Goal: Transaction & Acquisition: Purchase product/service

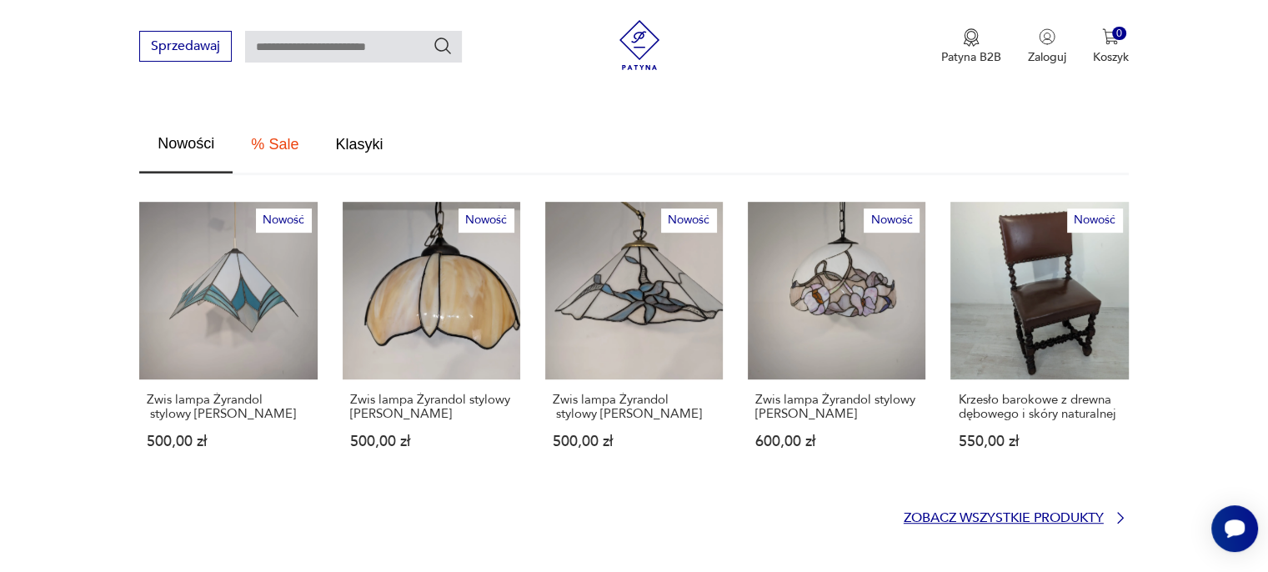
click at [950, 513] on p "Zobacz wszystkie produkty" at bounding box center [1003, 518] width 200 height 11
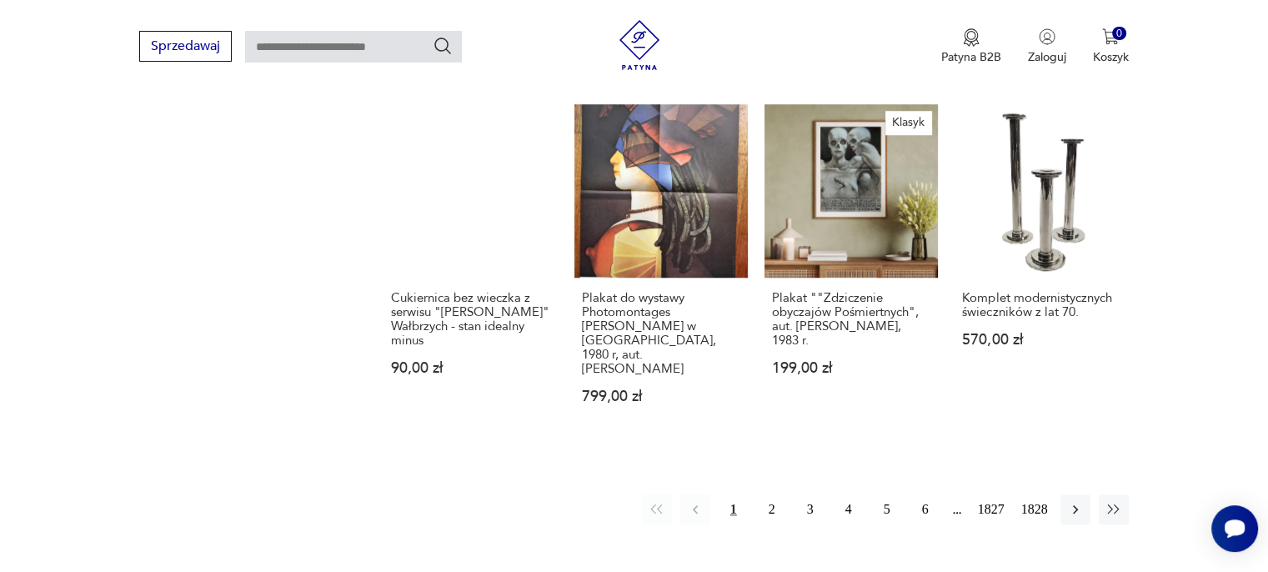
scroll to position [1408, 0]
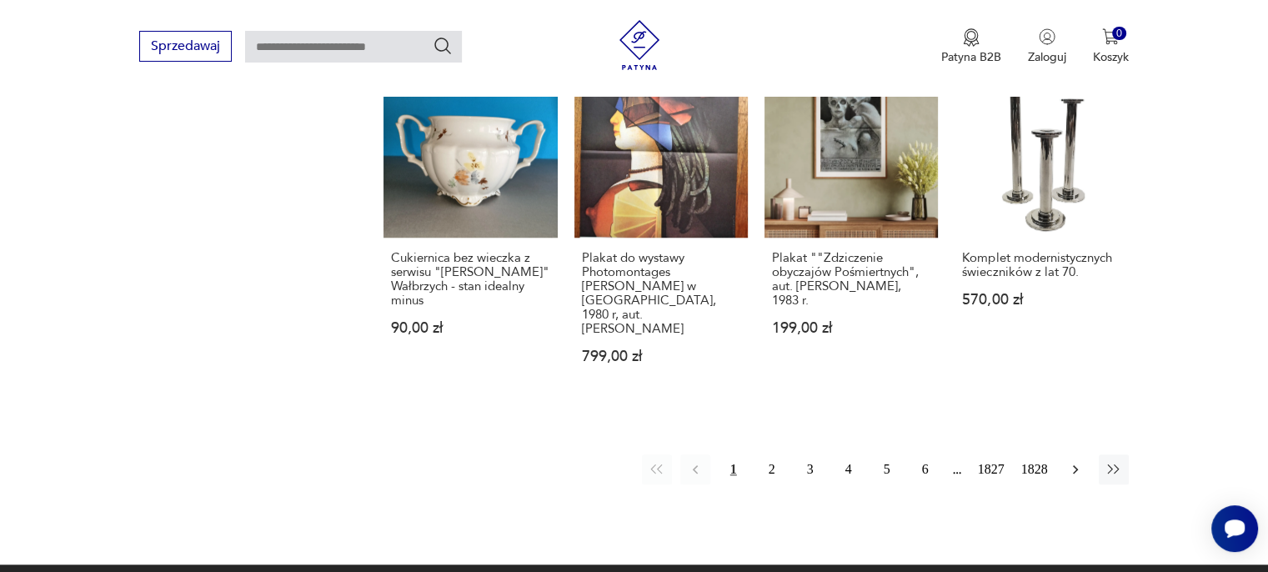
click at [1073, 470] on icon "button" at bounding box center [1075, 469] width 17 height 17
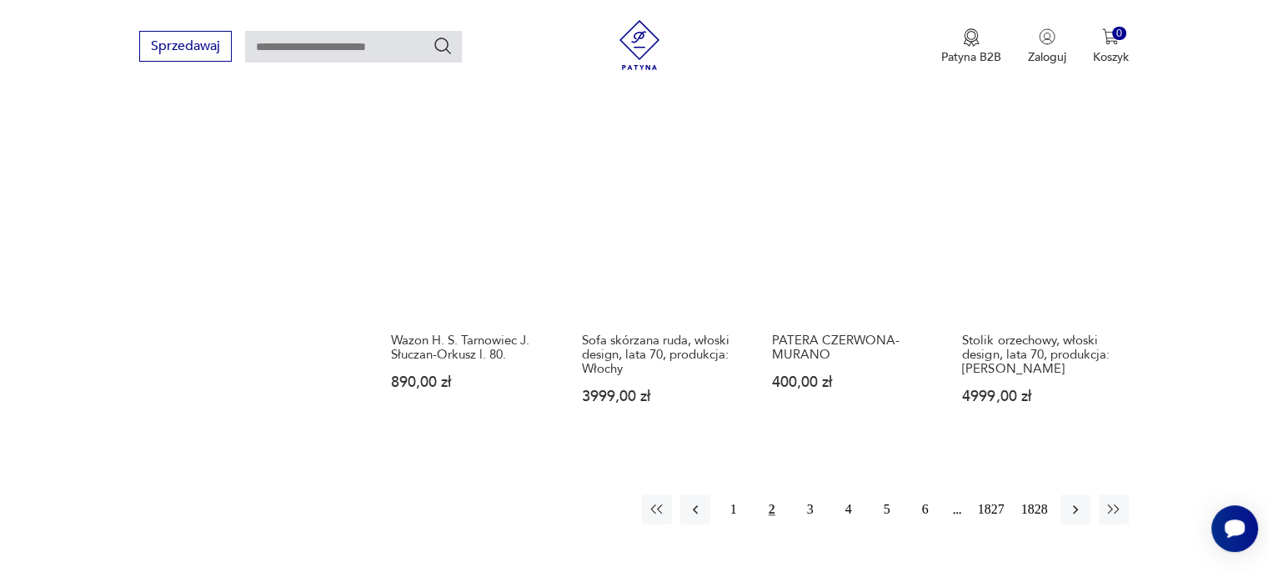
scroll to position [1382, 0]
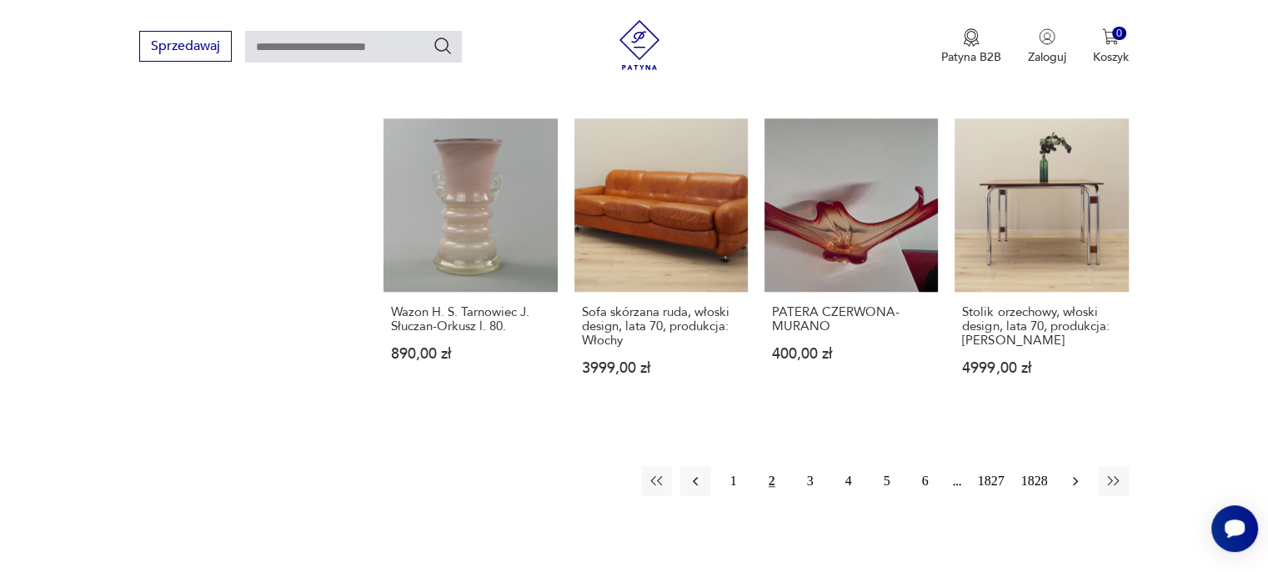
click at [1074, 473] on icon "button" at bounding box center [1075, 481] width 17 height 17
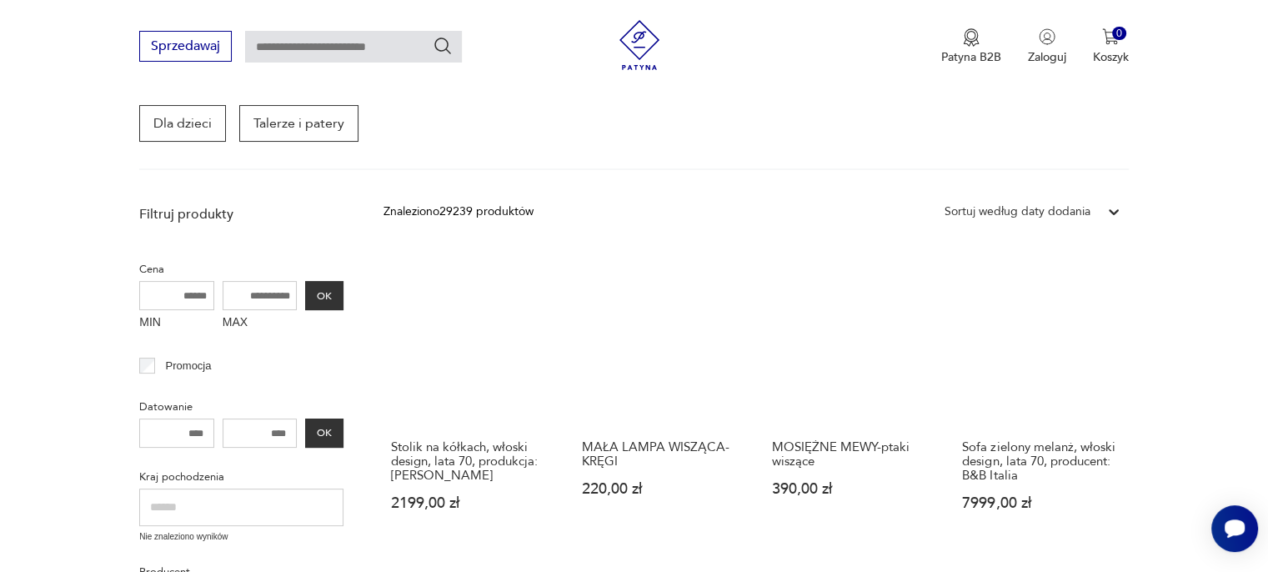
scroll to position [298, 0]
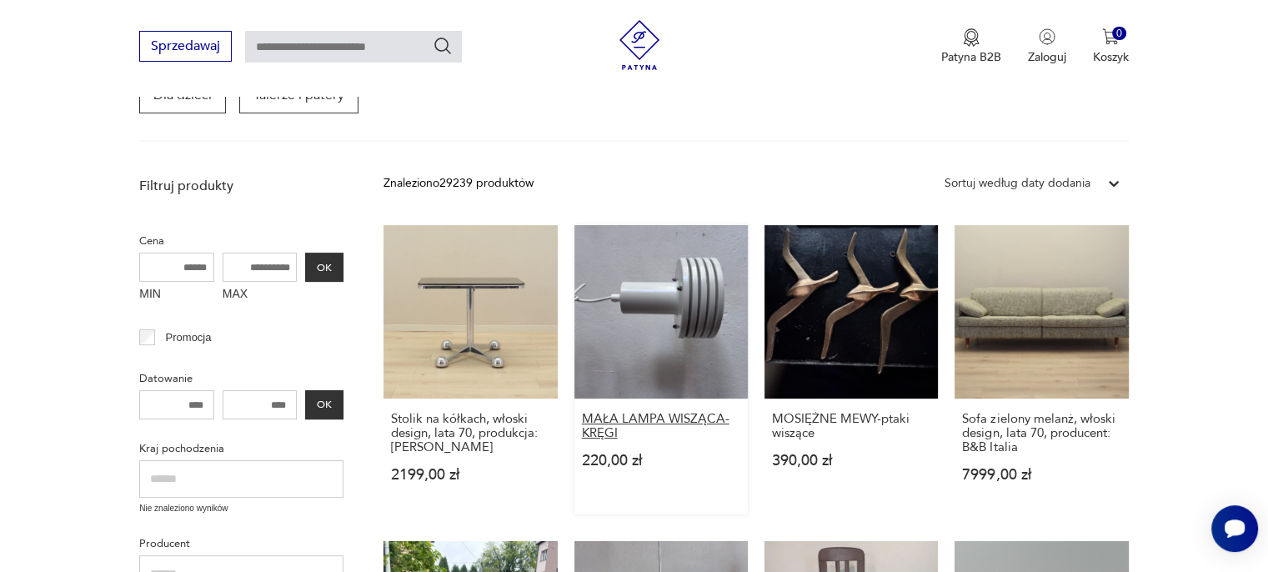
click at [657, 412] on h3 "MAŁA LAMPA WISZĄCA- KRĘGI" at bounding box center [661, 426] width 158 height 28
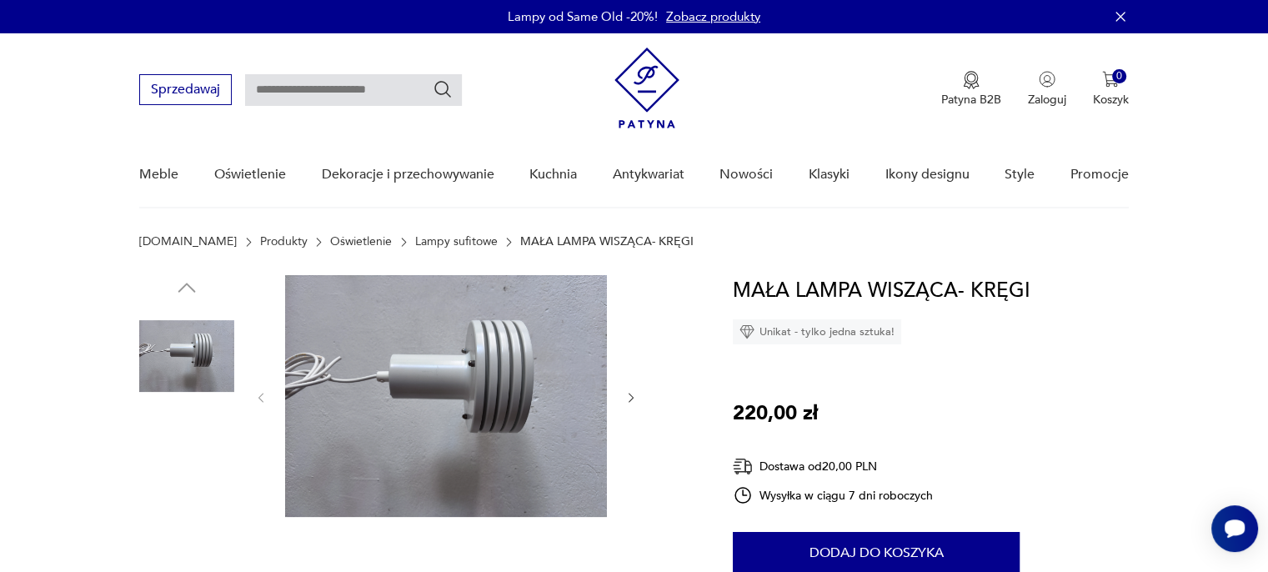
click at [528, 402] on img at bounding box center [446, 396] width 322 height 242
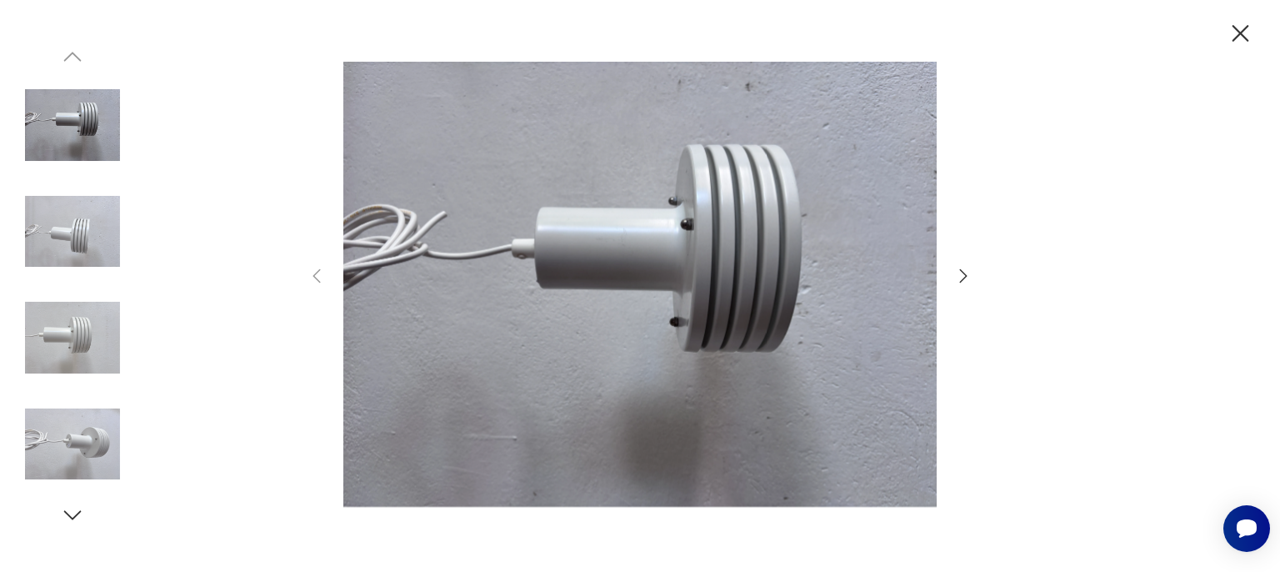
click at [966, 279] on icon "button" at bounding box center [963, 276] width 20 height 20
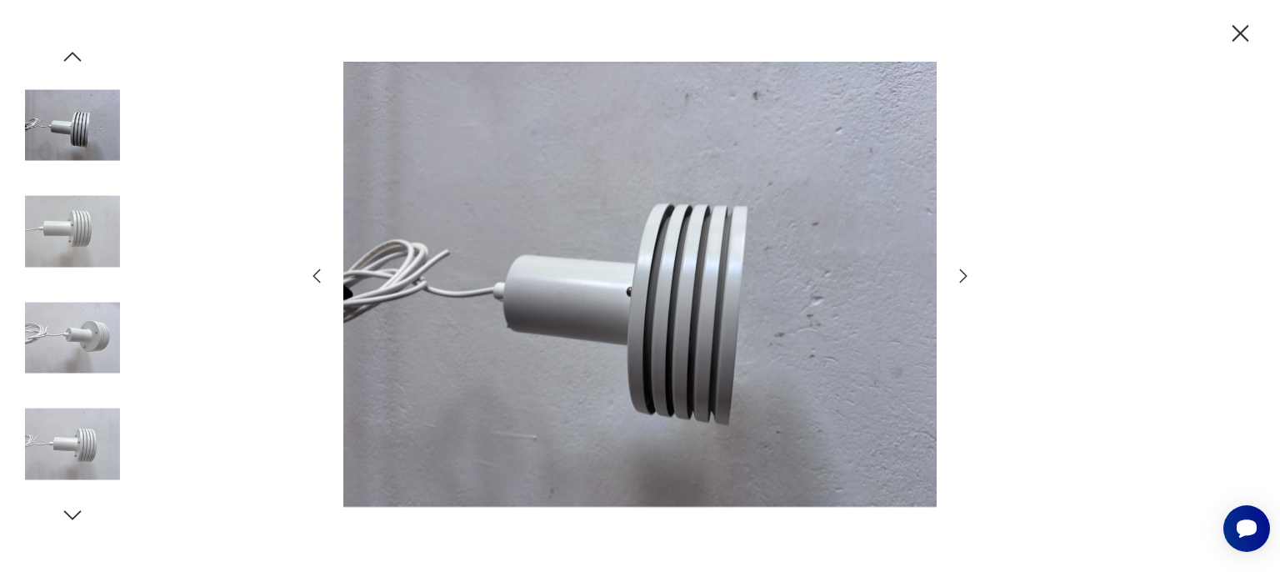
click at [966, 279] on icon "button" at bounding box center [963, 276] width 20 height 20
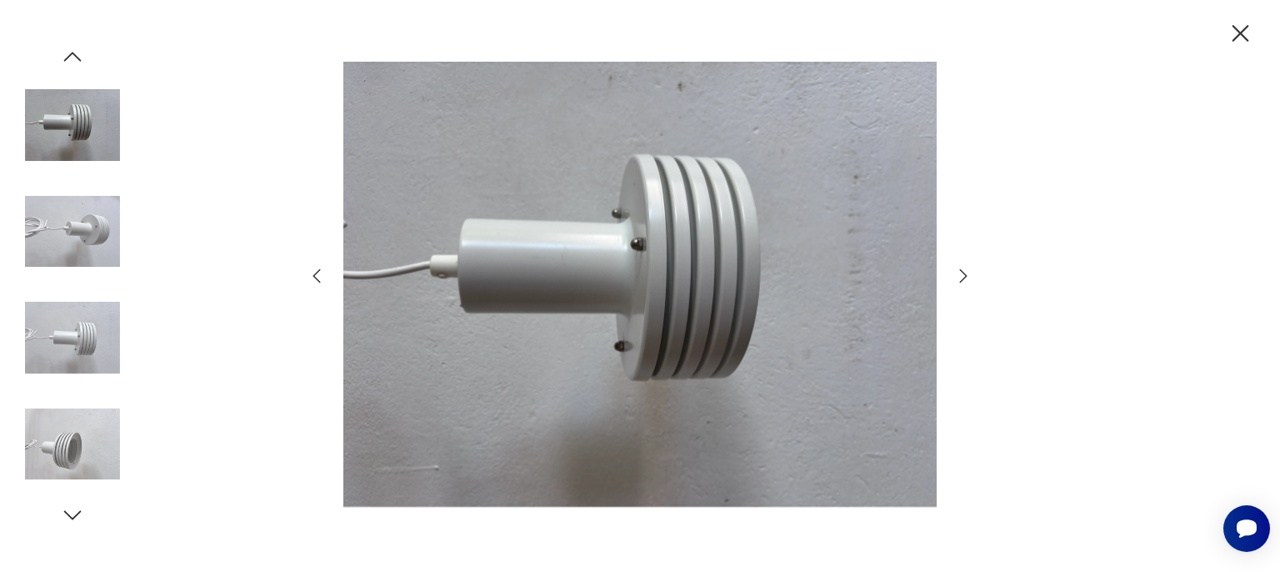
click at [966, 279] on icon "button" at bounding box center [963, 276] width 20 height 20
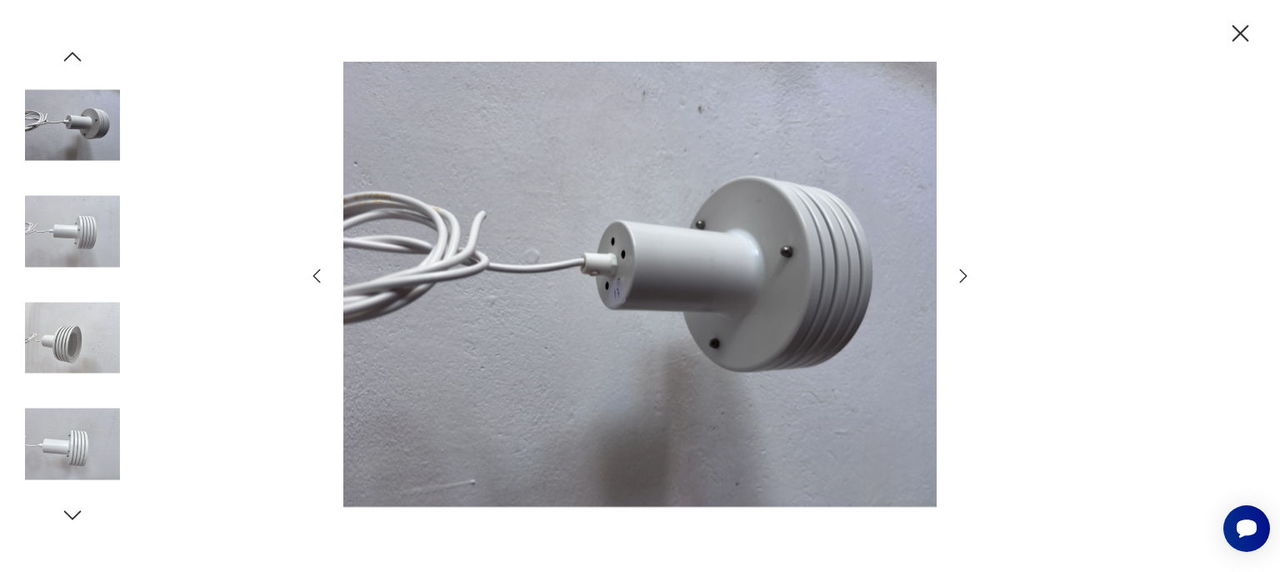
click at [966, 279] on icon "button" at bounding box center [963, 276] width 20 height 20
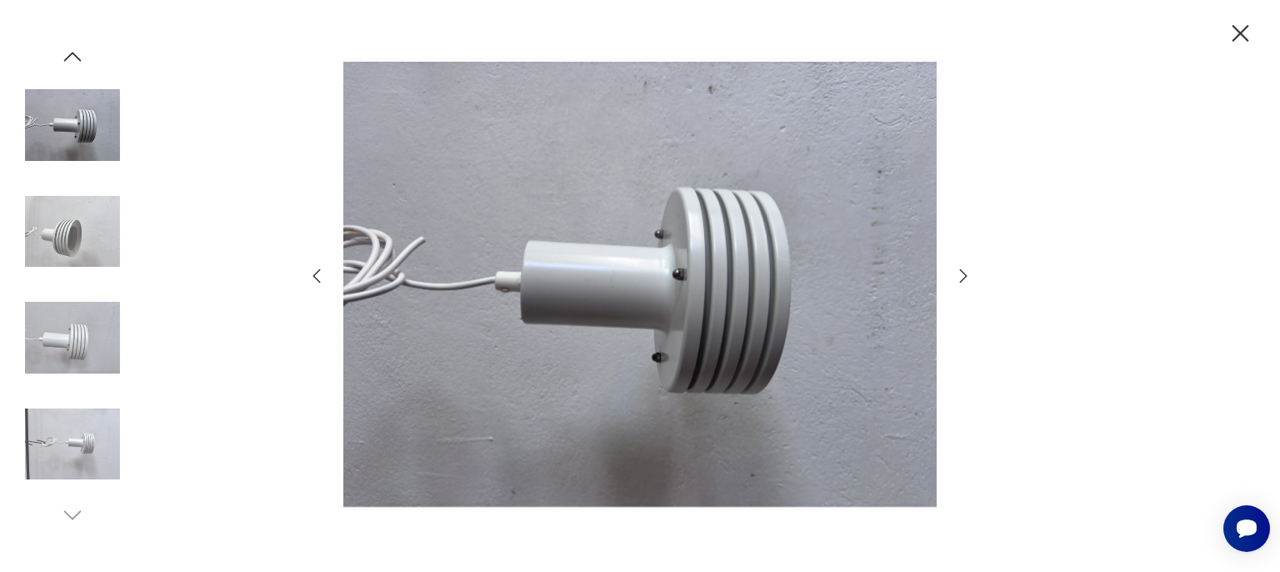
click at [966, 279] on icon "button" at bounding box center [963, 276] width 20 height 20
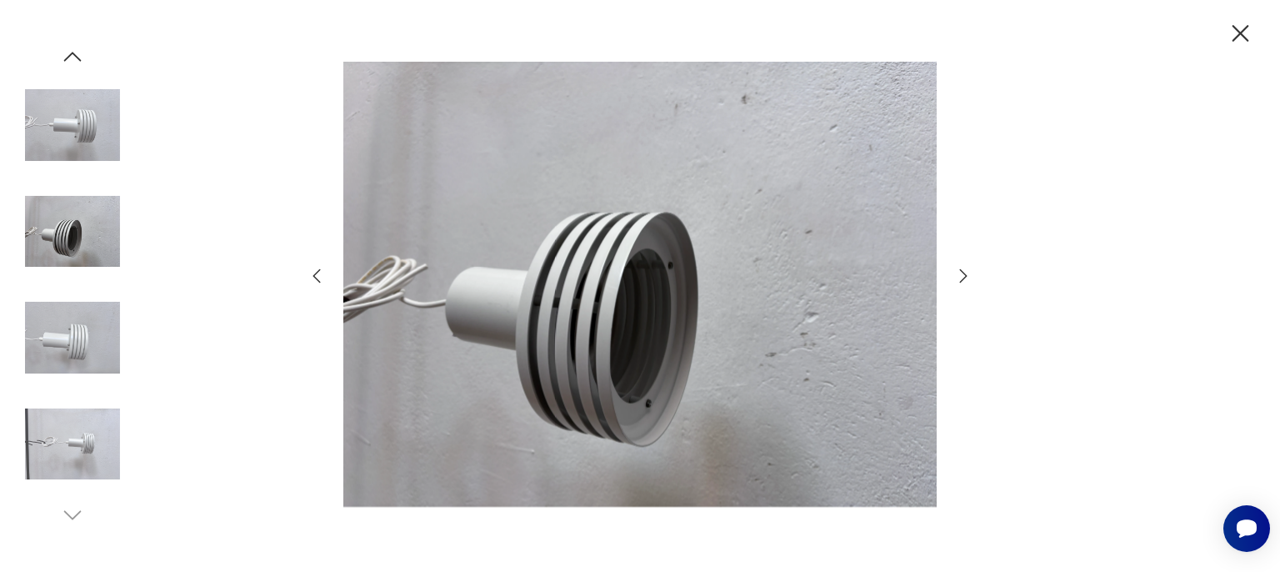
click at [966, 279] on icon "button" at bounding box center [963, 276] width 20 height 20
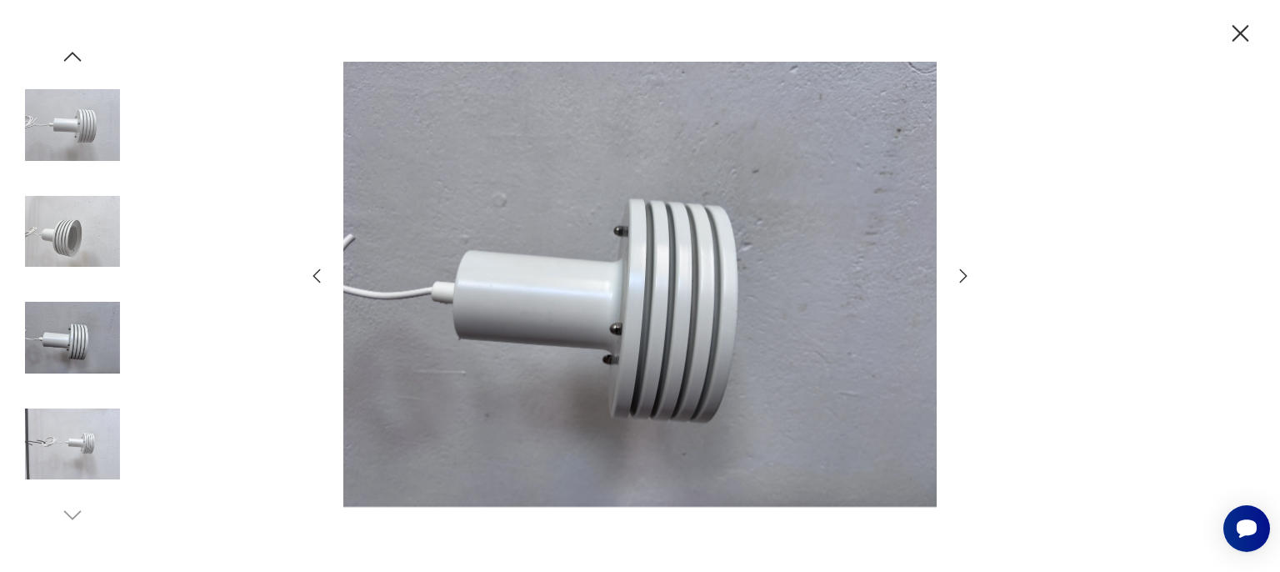
click at [966, 279] on icon "button" at bounding box center [963, 276] width 20 height 20
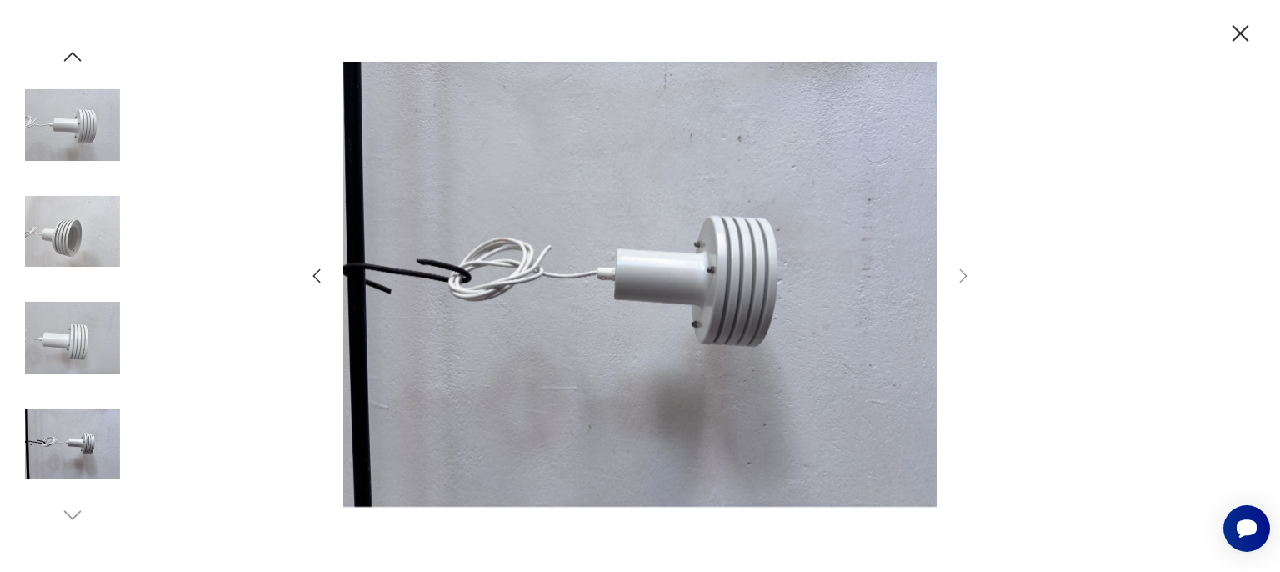
click at [1238, 37] on icon "button" at bounding box center [1241, 33] width 17 height 17
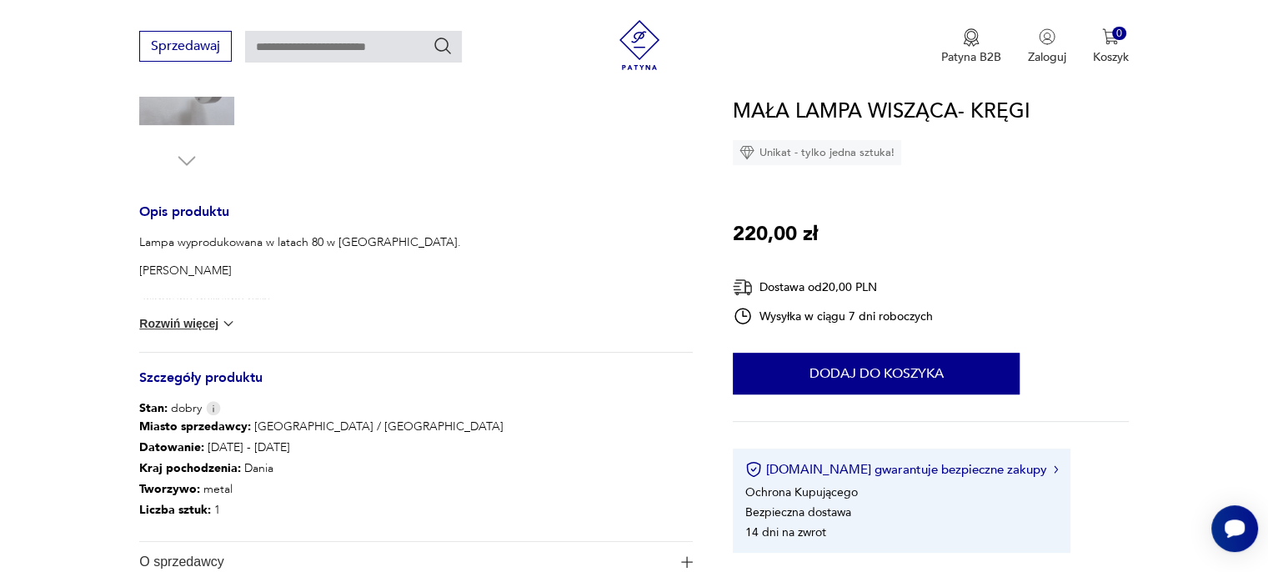
scroll to position [583, 0]
